Goal: Navigation & Orientation: Find specific page/section

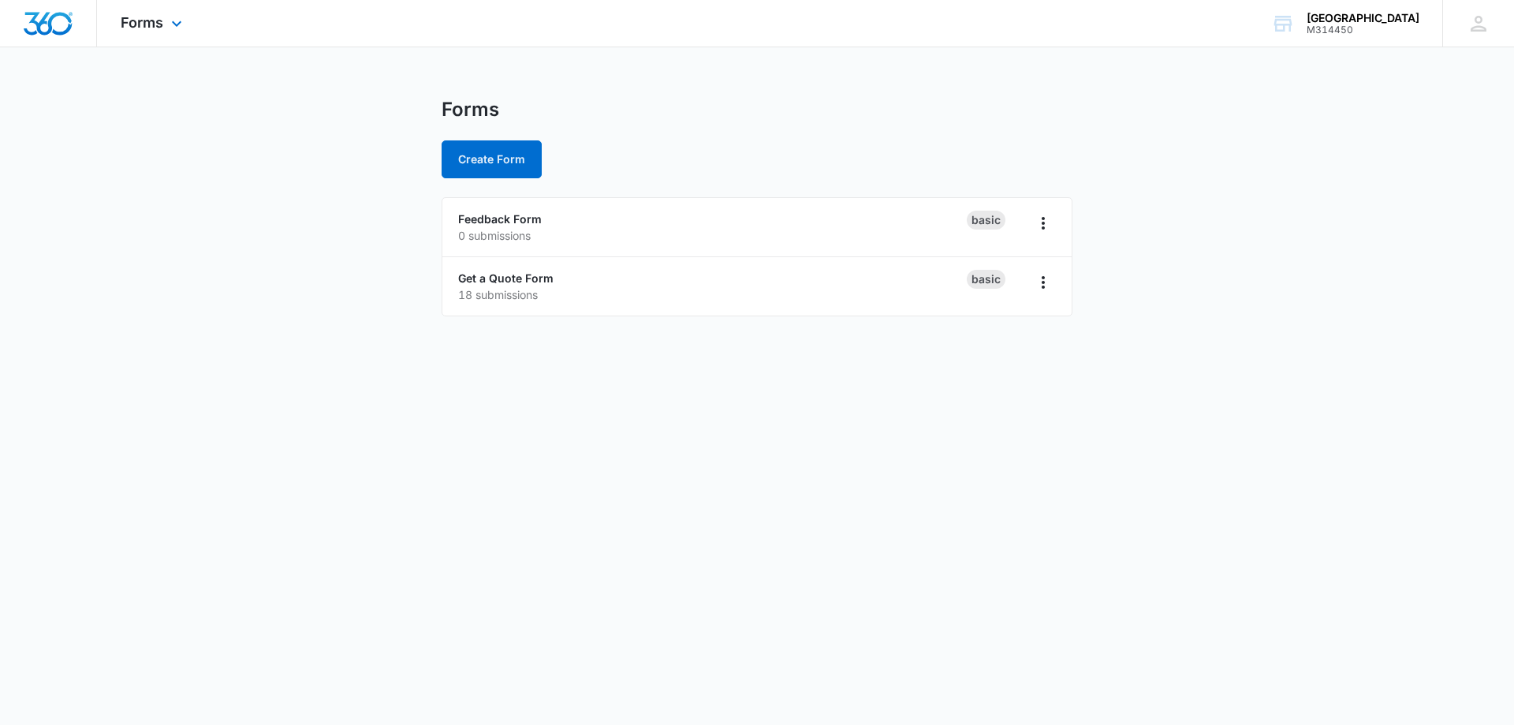
drag, startPoint x: 170, startPoint y: 28, endPoint x: 173, endPoint y: 45, distance: 16.7
click at [172, 28] on icon at bounding box center [176, 23] width 19 height 19
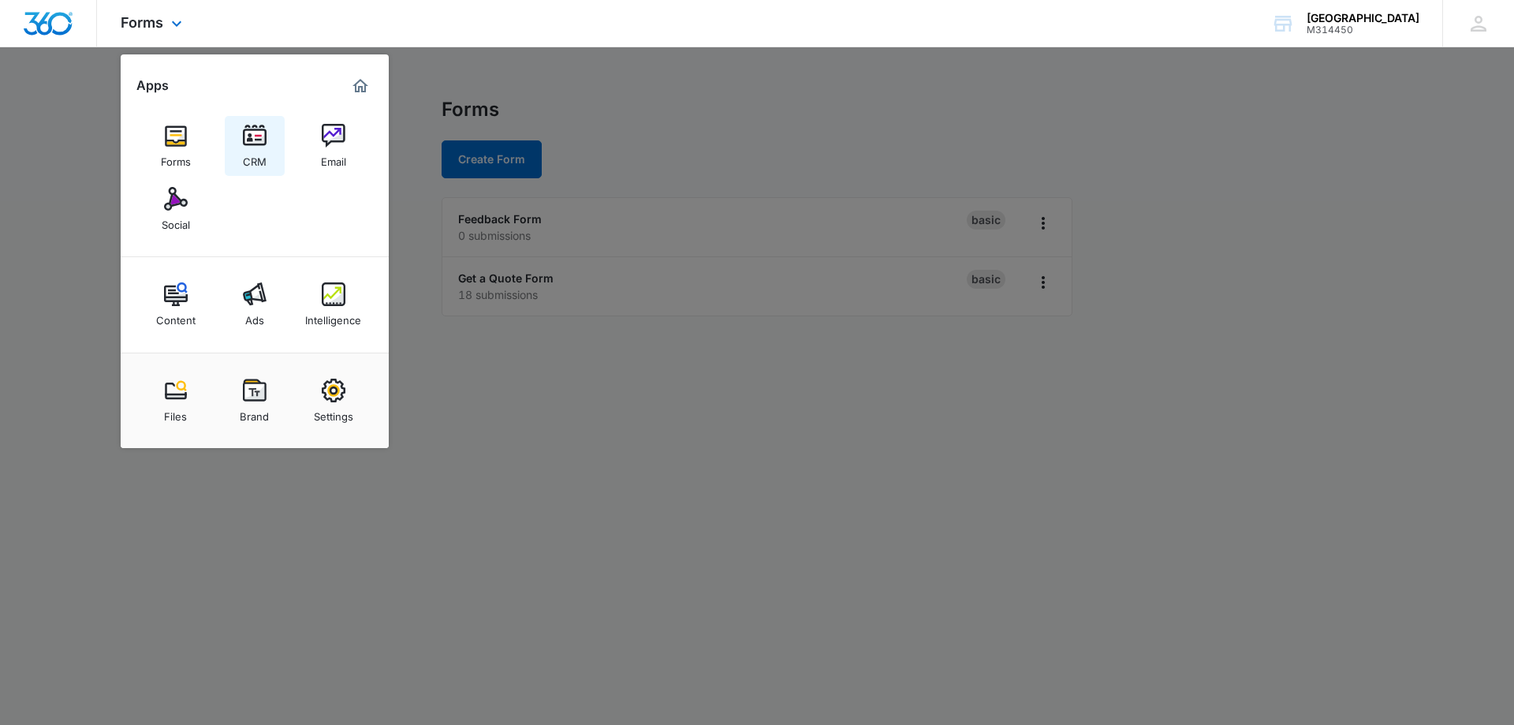
click at [256, 144] on img at bounding box center [255, 136] width 24 height 24
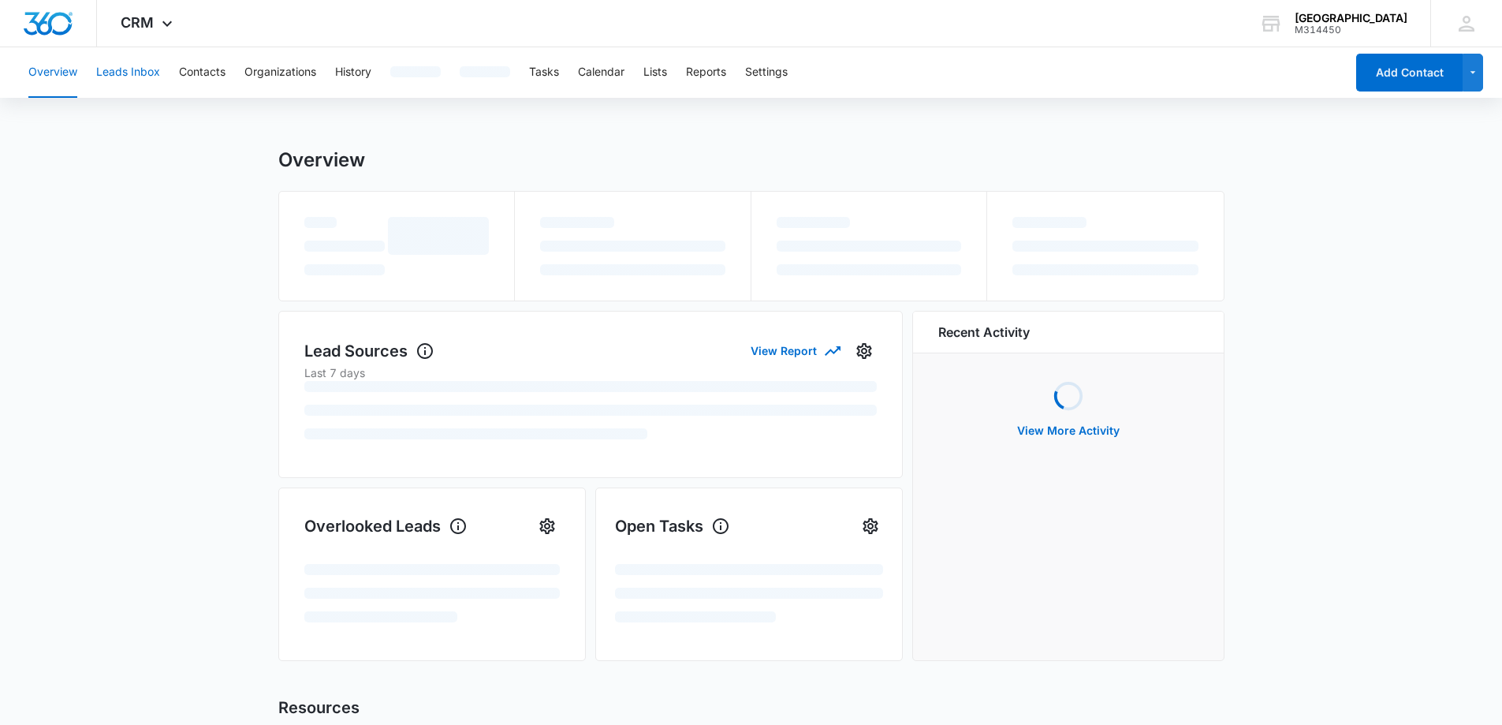
click at [138, 64] on button "Leads Inbox" at bounding box center [128, 72] width 64 height 50
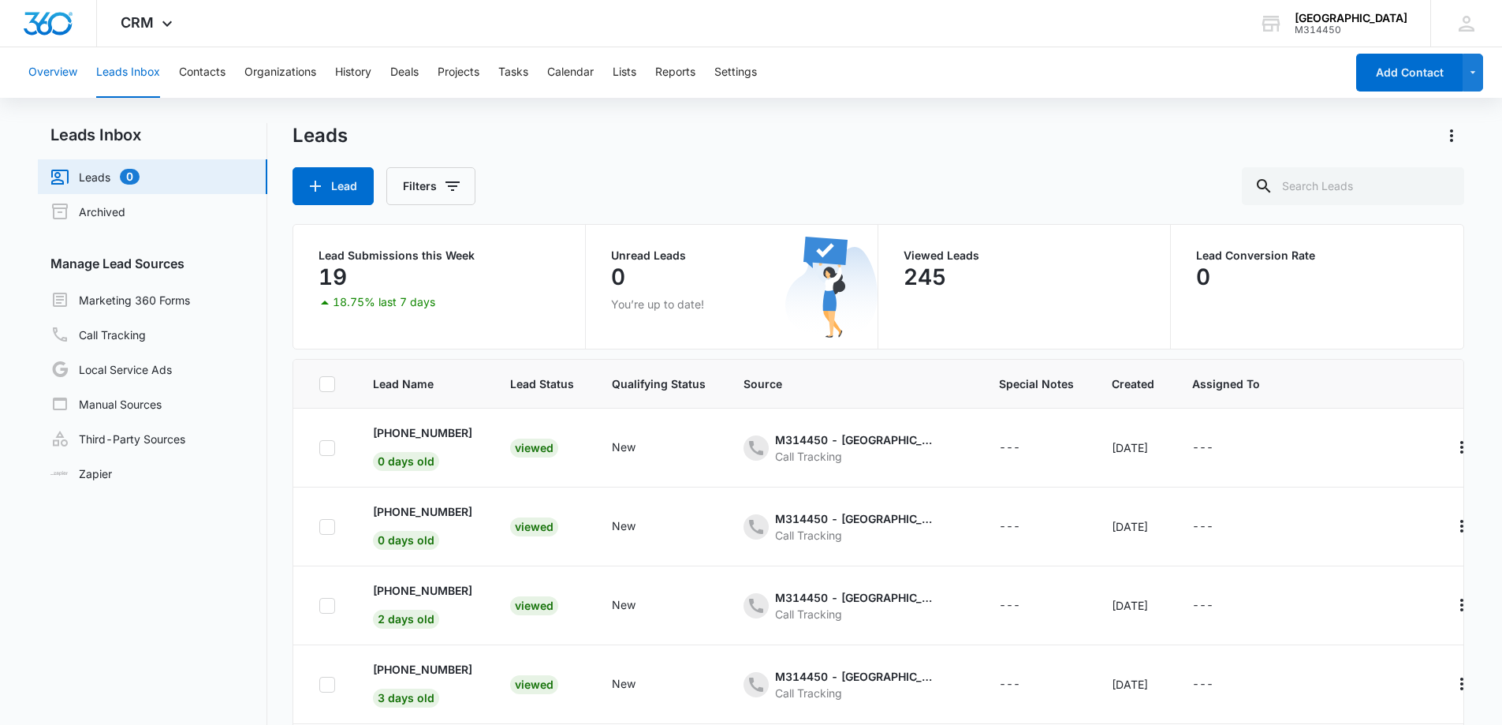
click at [62, 69] on button "Overview" at bounding box center [52, 72] width 49 height 50
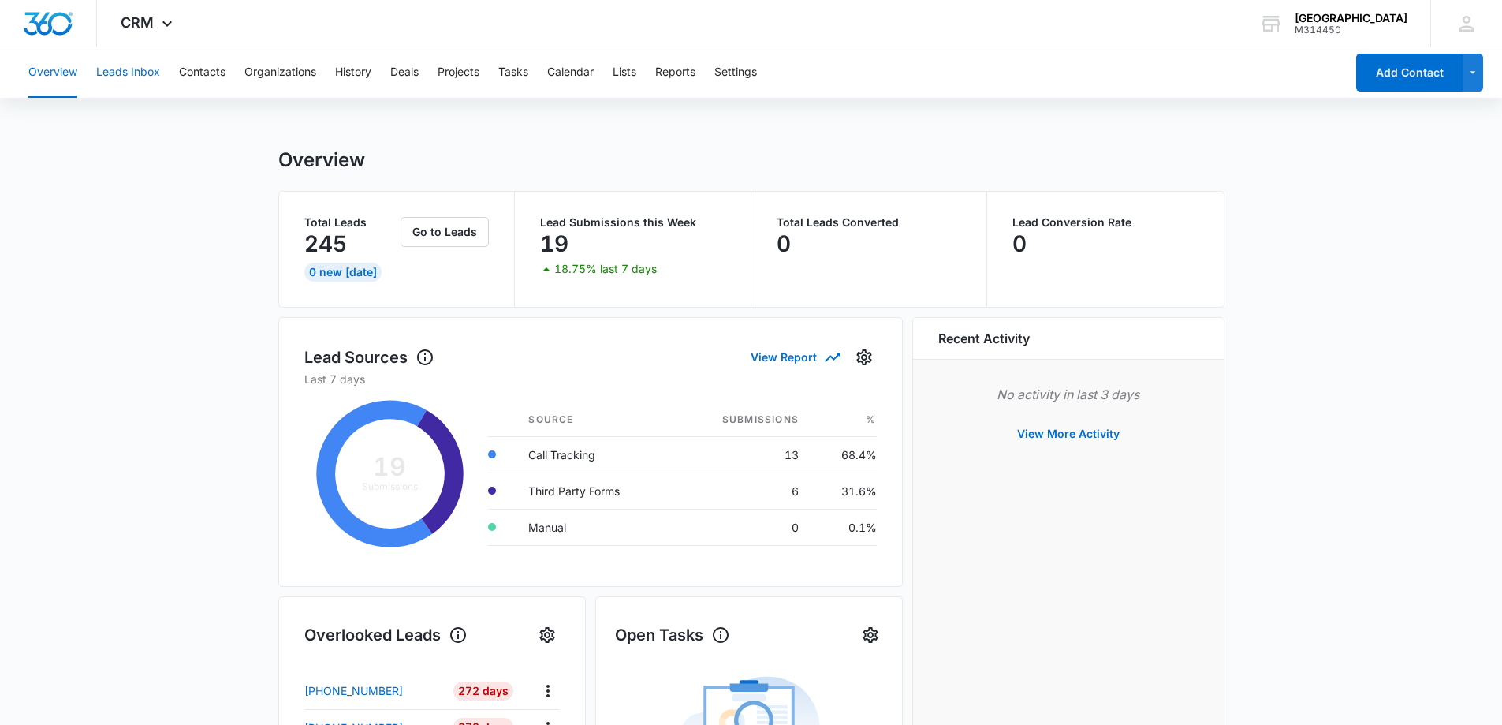
click at [138, 70] on button "Leads Inbox" at bounding box center [128, 72] width 64 height 50
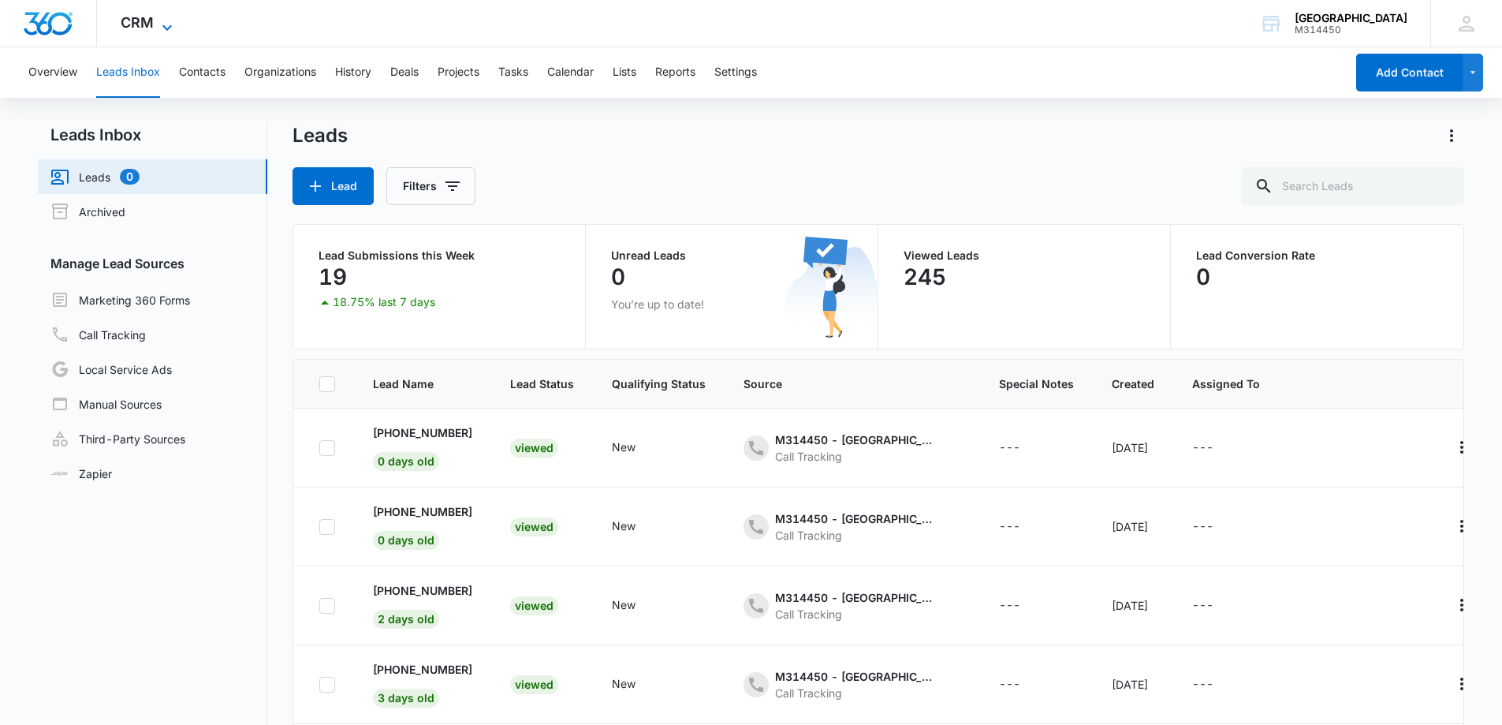
click at [163, 23] on icon at bounding box center [167, 27] width 19 height 19
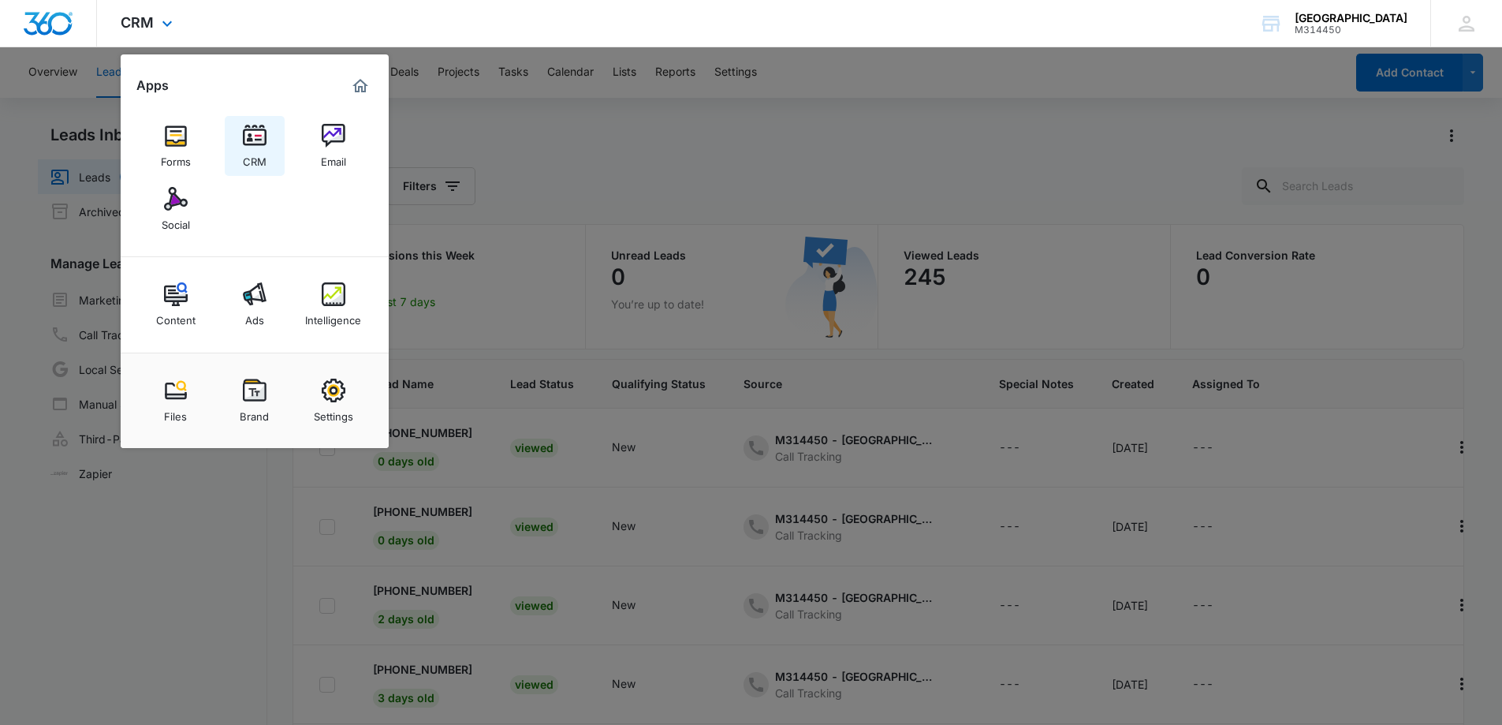
click at [244, 143] on img at bounding box center [255, 136] width 24 height 24
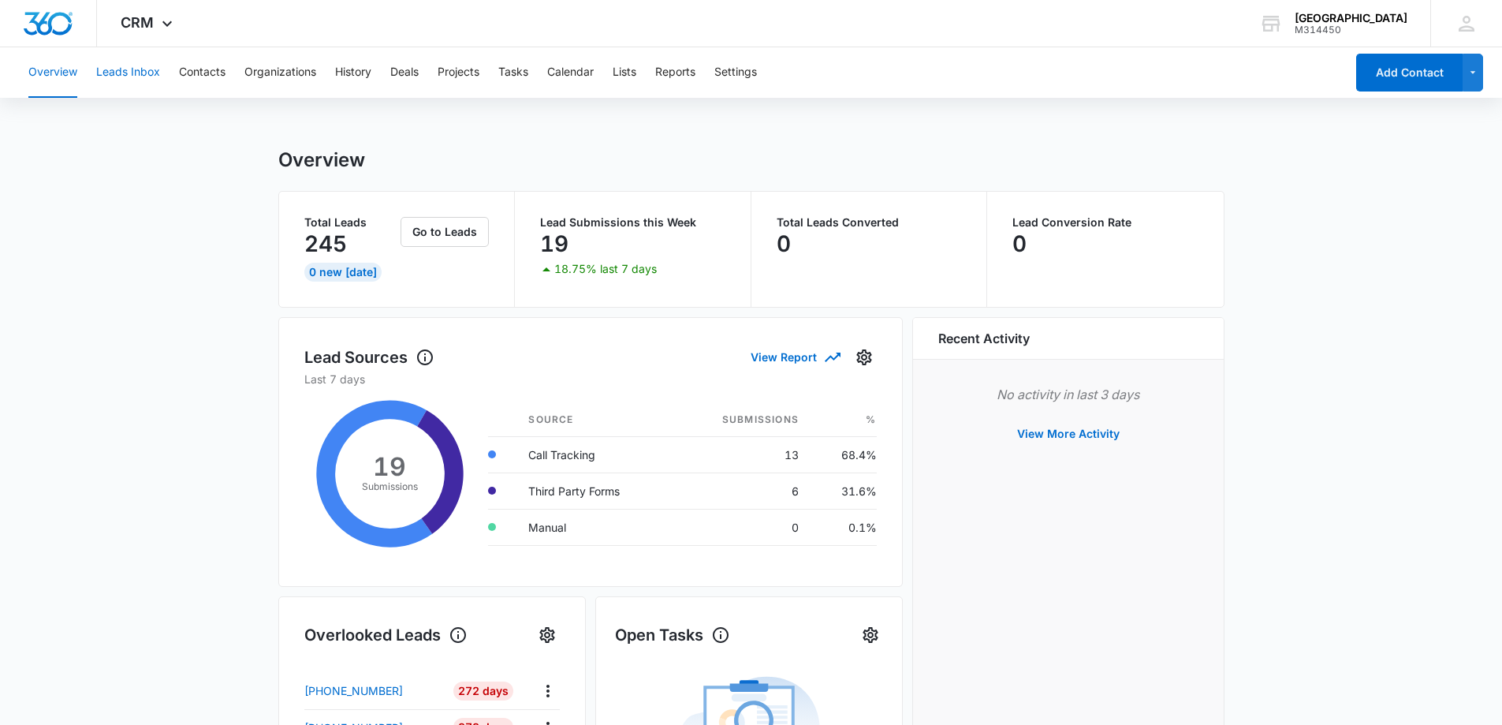
click at [140, 75] on button "Leads Inbox" at bounding box center [128, 72] width 64 height 50
